Goal: Information Seeking & Learning: Learn about a topic

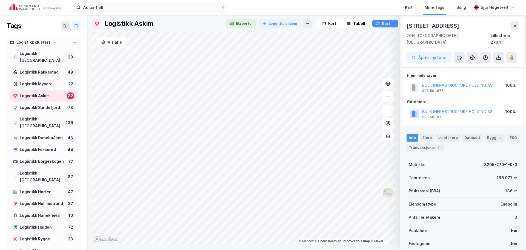
scroll to position [48, 0]
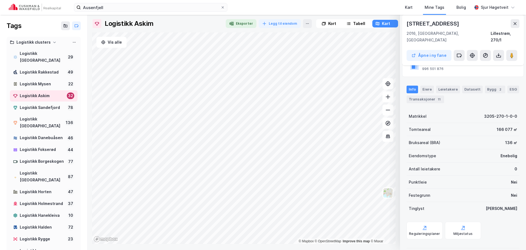
click at [47, 4] on img at bounding box center [35, 8] width 52 height 8
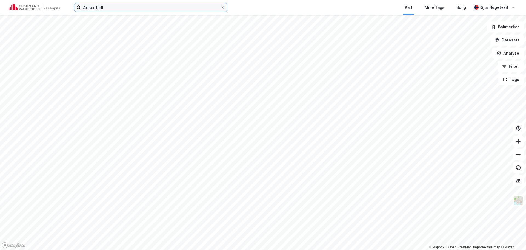
click at [115, 7] on input "Ausenfjell" at bounding box center [151, 7] width 140 height 8
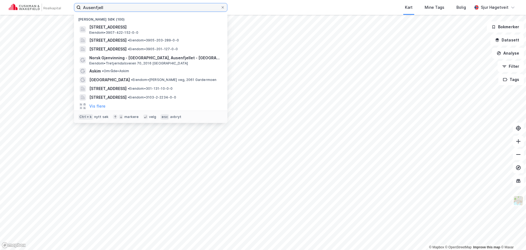
click at [115, 7] on input "Ausenfjell" at bounding box center [151, 7] width 140 height 8
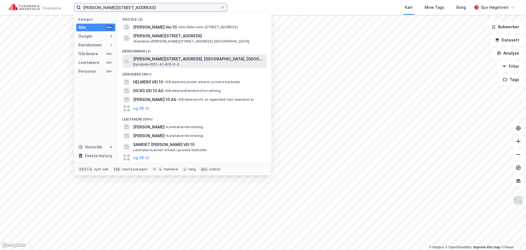
type input "[PERSON_NAME][STREET_ADDRESS]"
click at [220, 56] on span "[PERSON_NAME][STREET_ADDRESS], [GEOGRAPHIC_DATA], [GEOGRAPHIC_DATA]" at bounding box center [199, 59] width 132 height 7
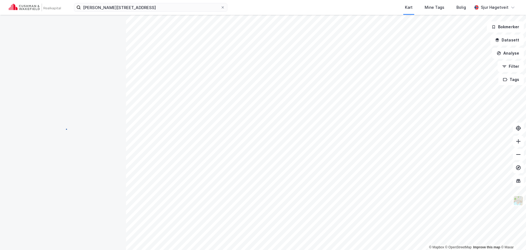
scroll to position [48, 0]
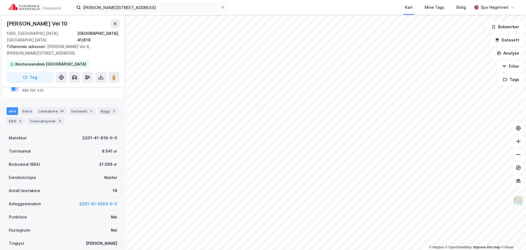
scroll to position [48, 0]
